Goal: Book appointment/travel/reservation

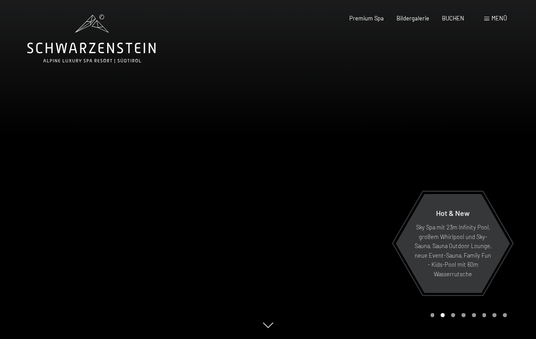
click at [490, 21] on div "Menü" at bounding box center [495, 19] width 23 height 8
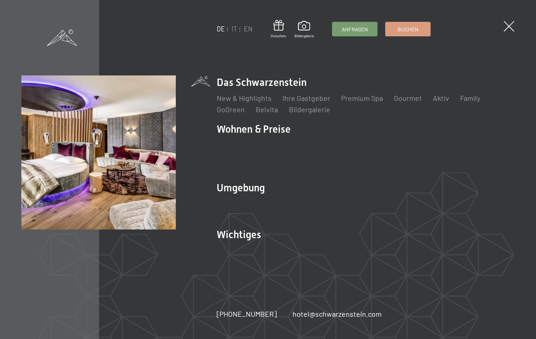
click at [321, 149] on link "Zimmer & Preise" at bounding box center [313, 144] width 53 height 9
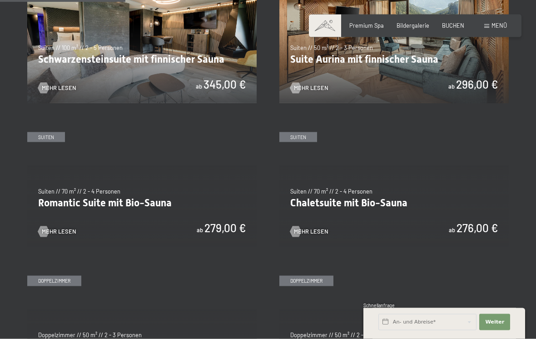
scroll to position [510, 0]
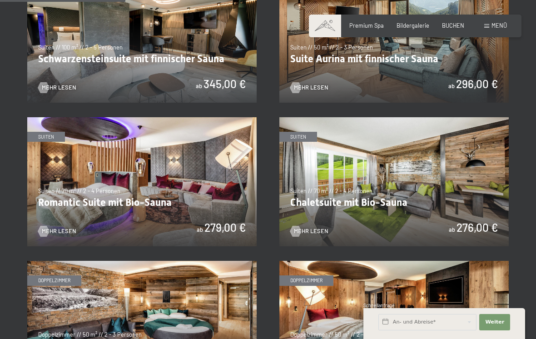
click at [111, 192] on img at bounding box center [141, 181] width 229 height 129
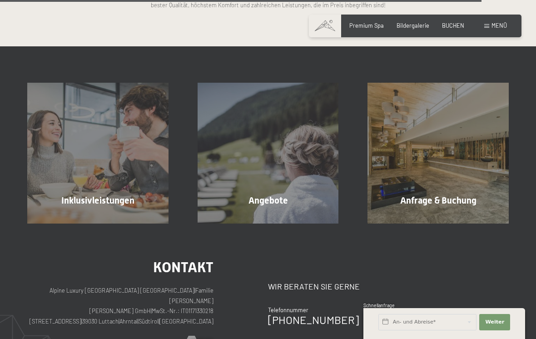
scroll to position [2005, 0]
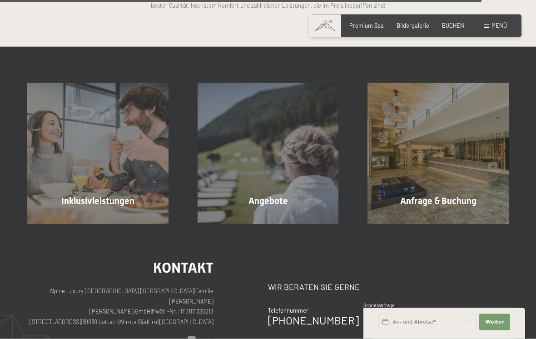
click at [497, 22] on span "Menü" at bounding box center [498, 25] width 15 height 7
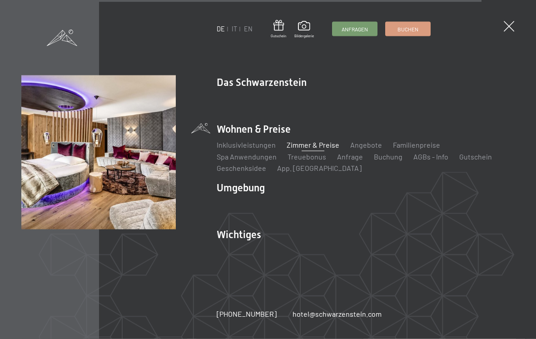
scroll to position [2006, 0]
click at [242, 147] on link "Inklusivleistungen" at bounding box center [246, 144] width 59 height 9
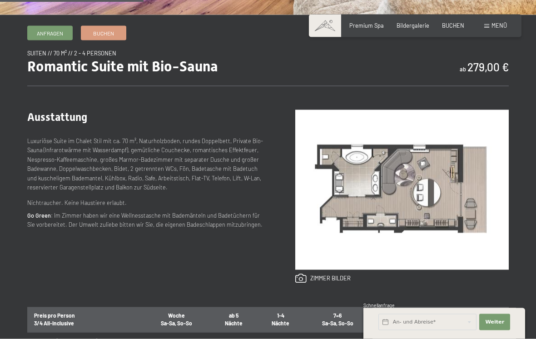
scroll to position [281, 0]
click at [334, 229] on img at bounding box center [401, 189] width 213 height 160
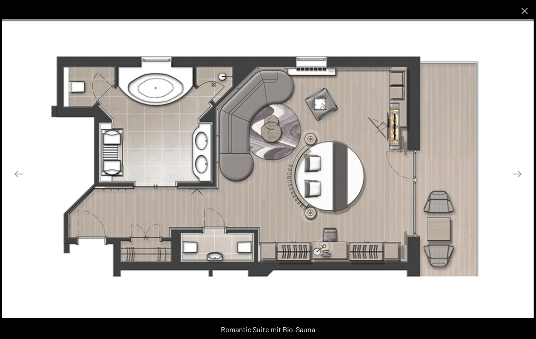
click at [521, 5] on button "Close gallery" at bounding box center [524, 10] width 23 height 21
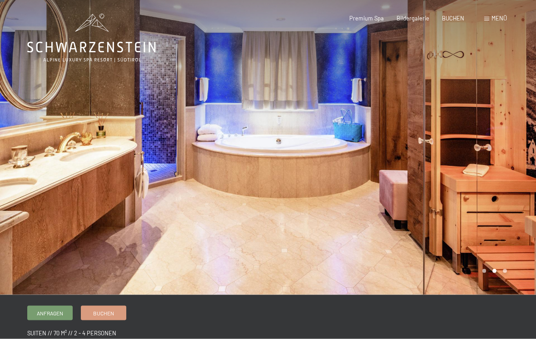
scroll to position [0, 0]
